Goal: Complete application form

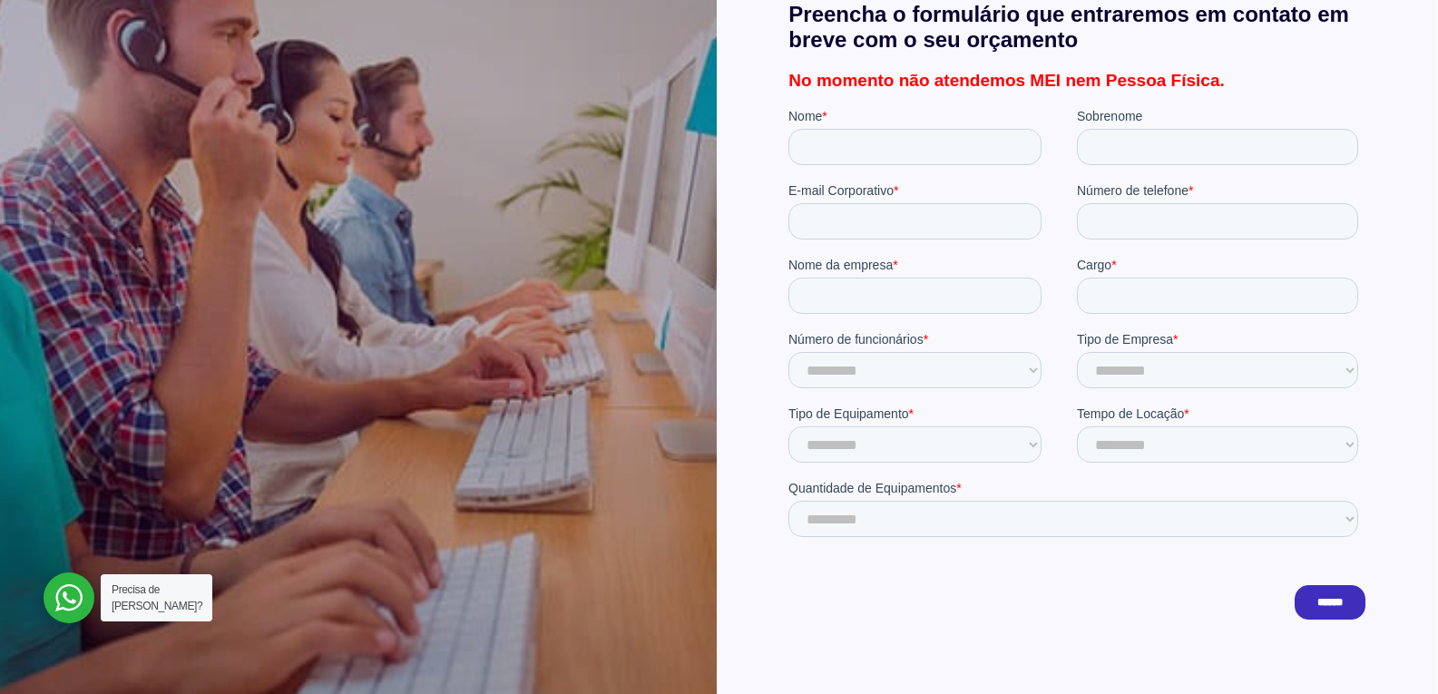
scroll to position [635, 0]
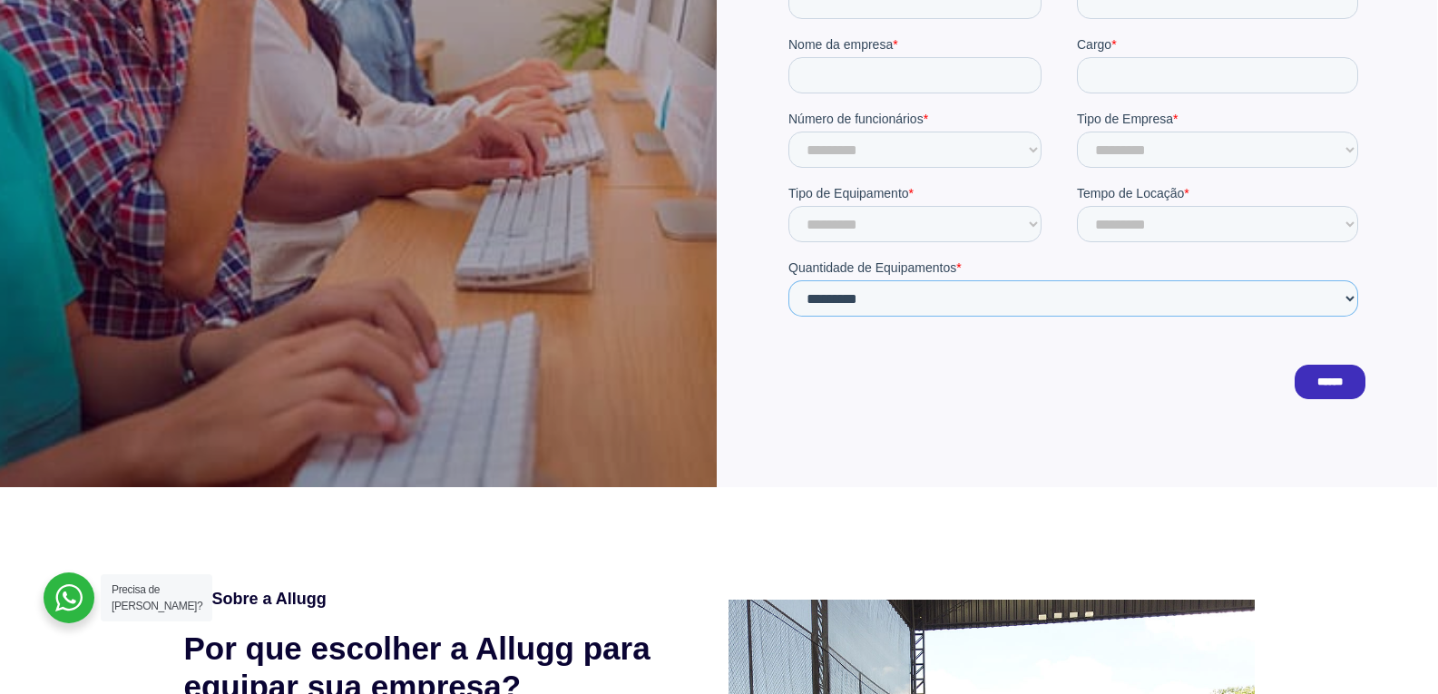
click at [1137, 298] on select "**********" at bounding box center [1073, 299] width 570 height 36
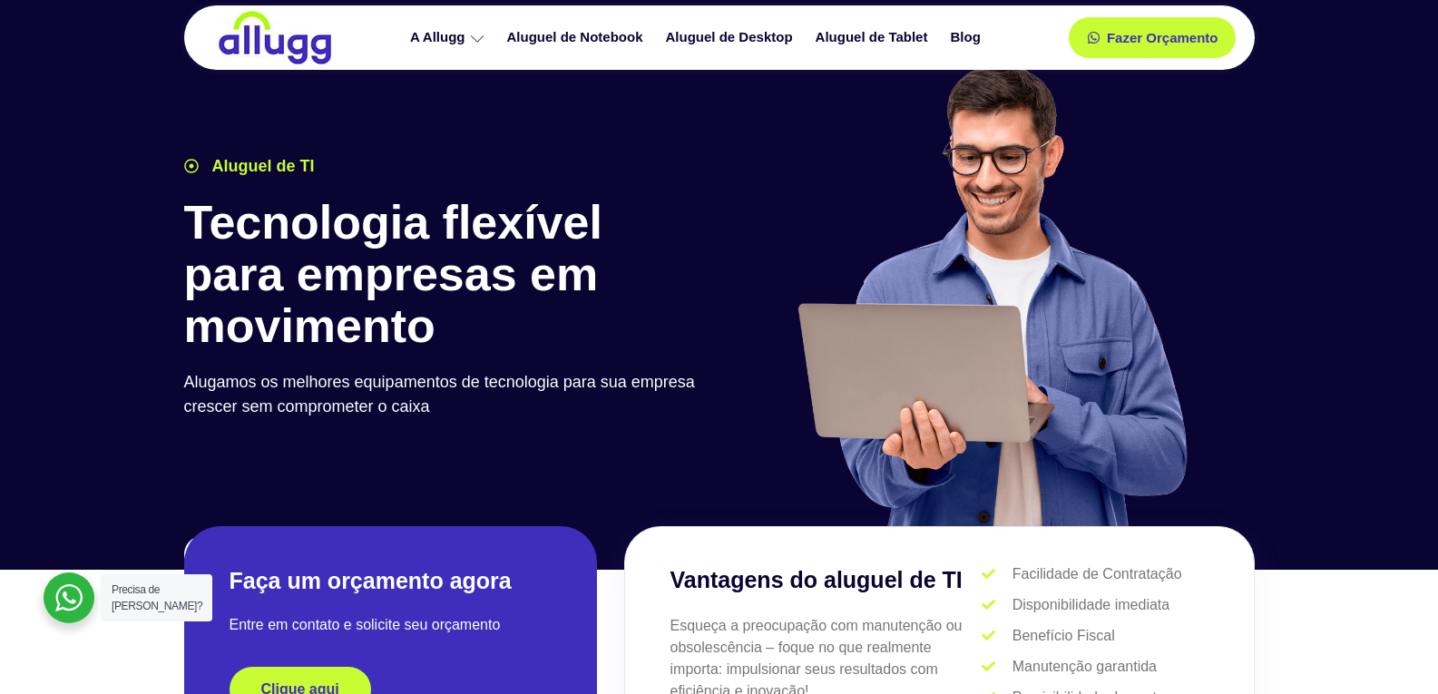
scroll to position [454, 0]
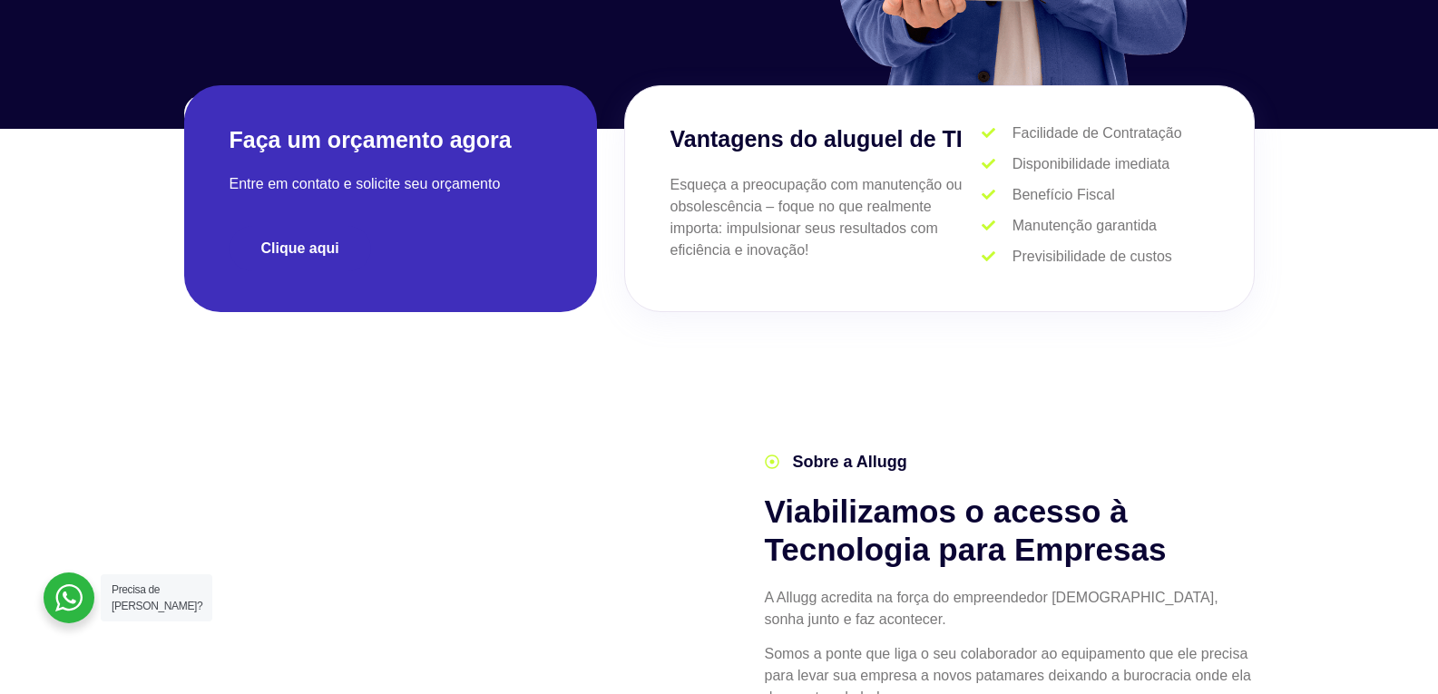
click at [317, 251] on span "Clique aqui" at bounding box center [300, 248] width 78 height 15
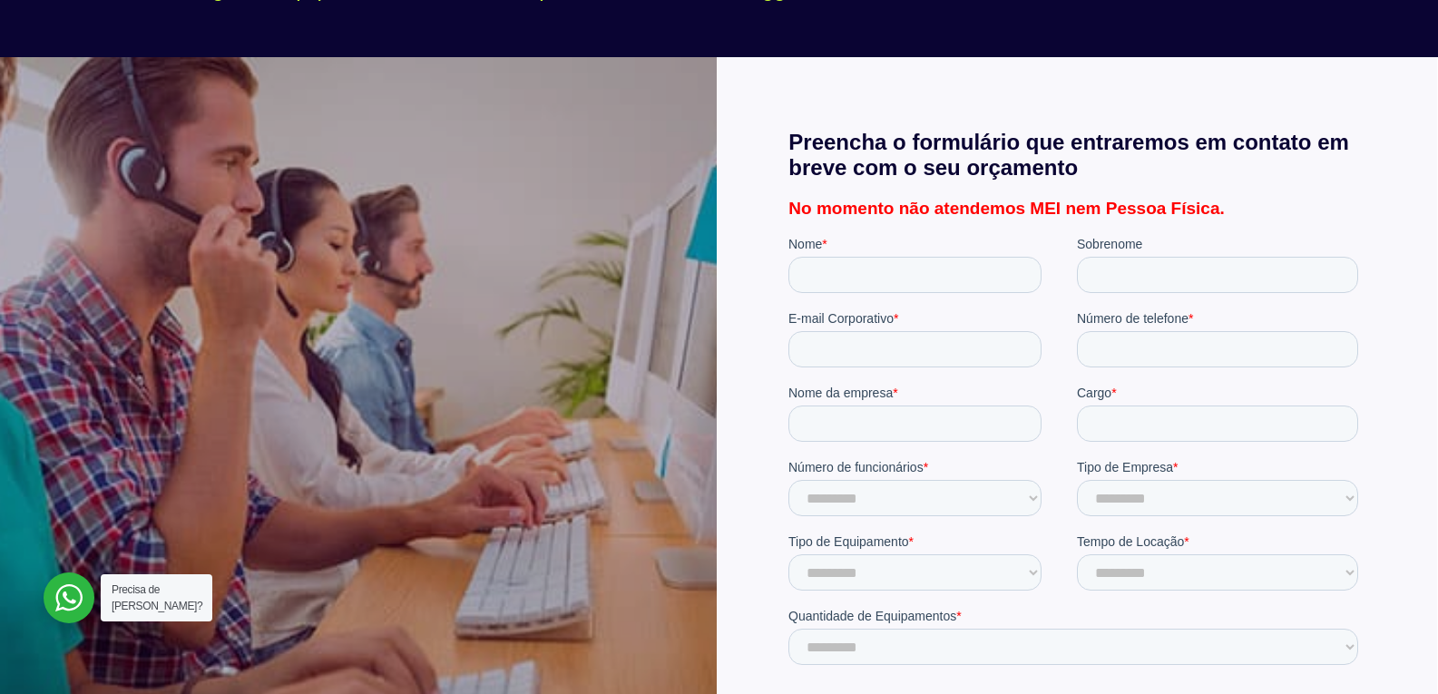
scroll to position [288, 0]
click at [960, 284] on input "Nome *" at bounding box center [914, 274] width 253 height 36
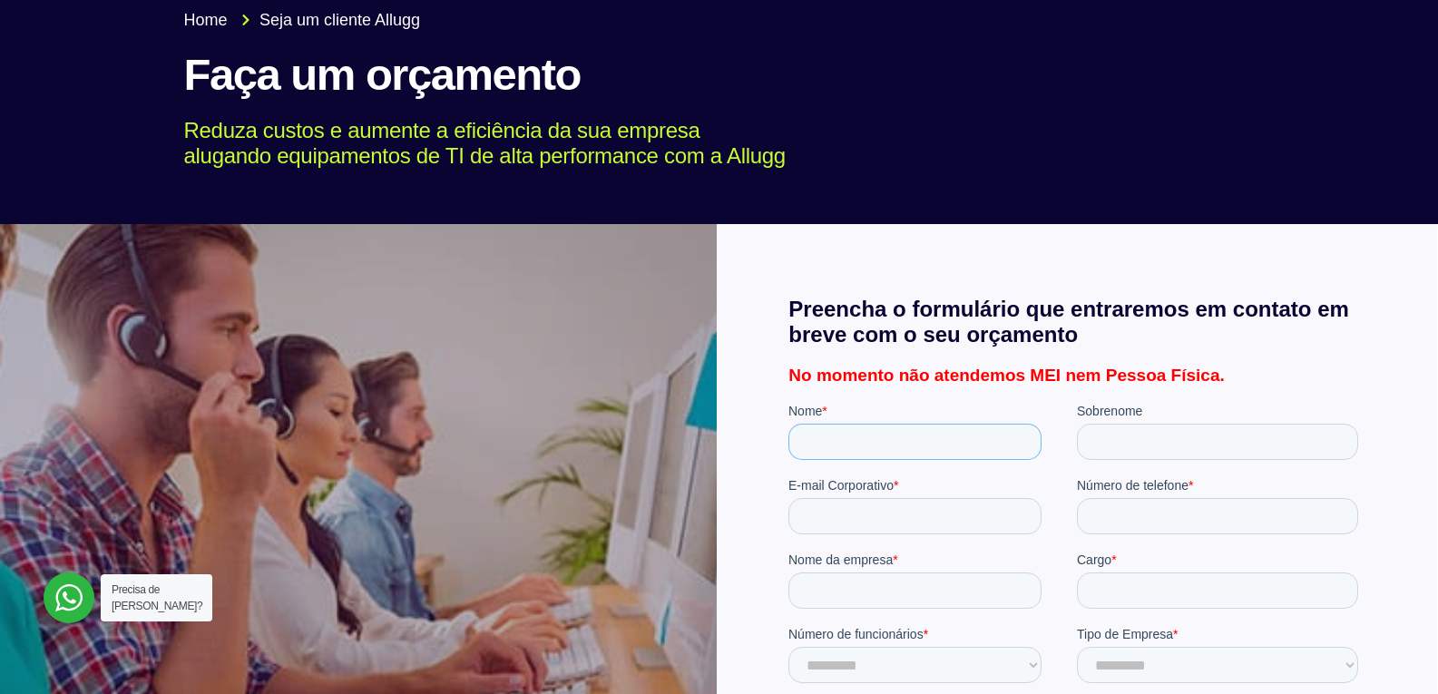
scroll to position [106, 0]
